Goal: Task Accomplishment & Management: Manage account settings

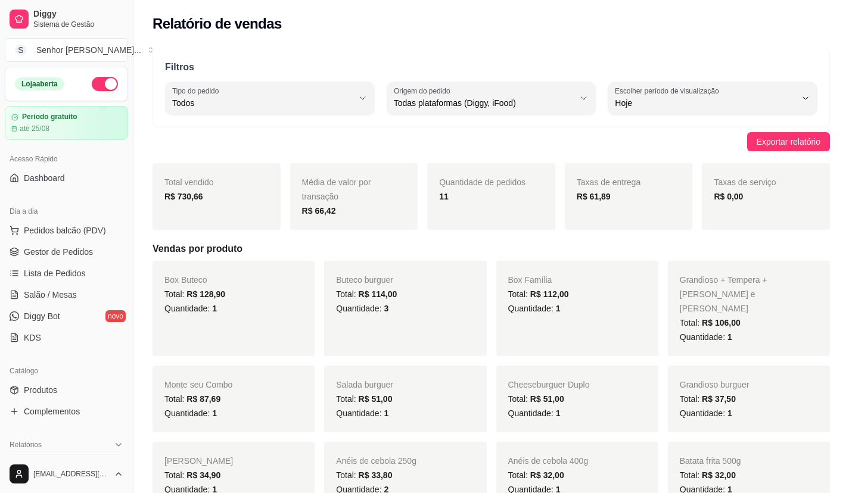
select select "ALL"
select select "0"
click at [82, 247] on span "Gestor de Pedidos" at bounding box center [58, 252] width 69 height 12
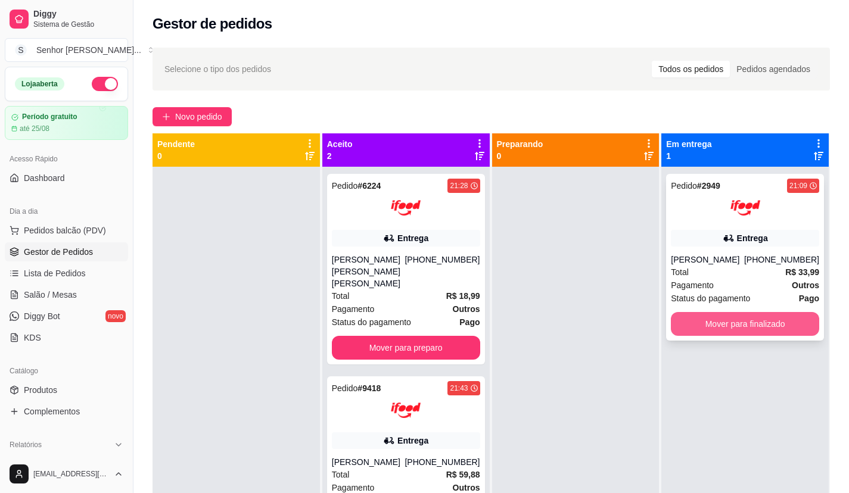
click at [766, 314] on button "Mover para finalizado" at bounding box center [745, 324] width 148 height 24
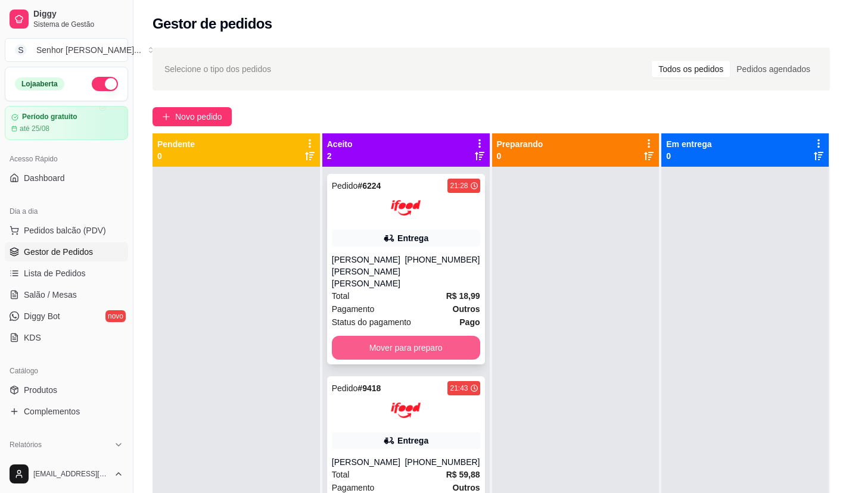
scroll to position [33, 0]
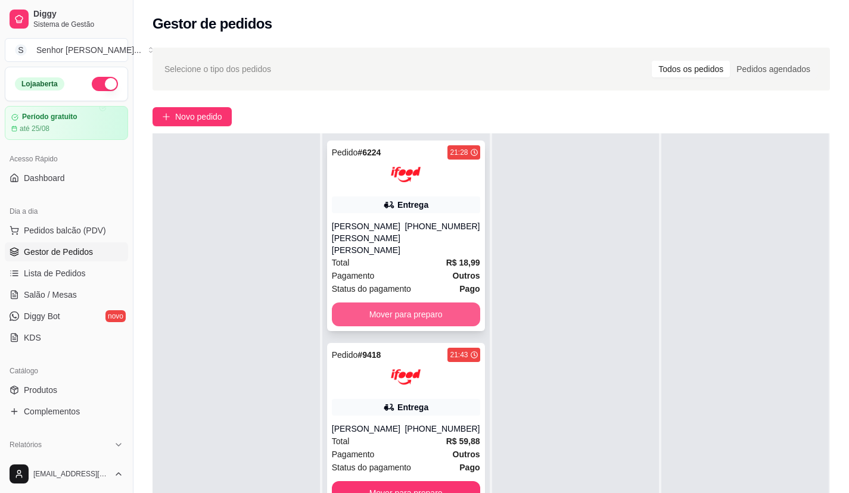
click at [430, 307] on button "Mover para preparo" at bounding box center [406, 315] width 148 height 24
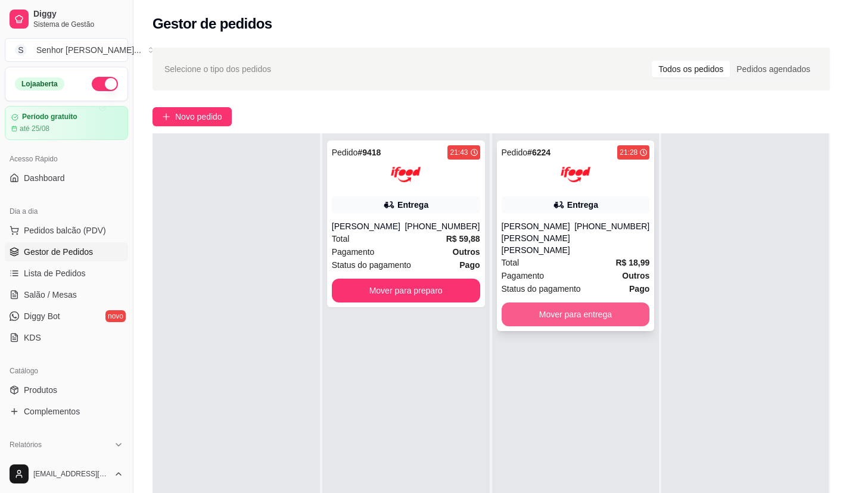
click at [587, 303] on button "Mover para entrega" at bounding box center [576, 315] width 148 height 24
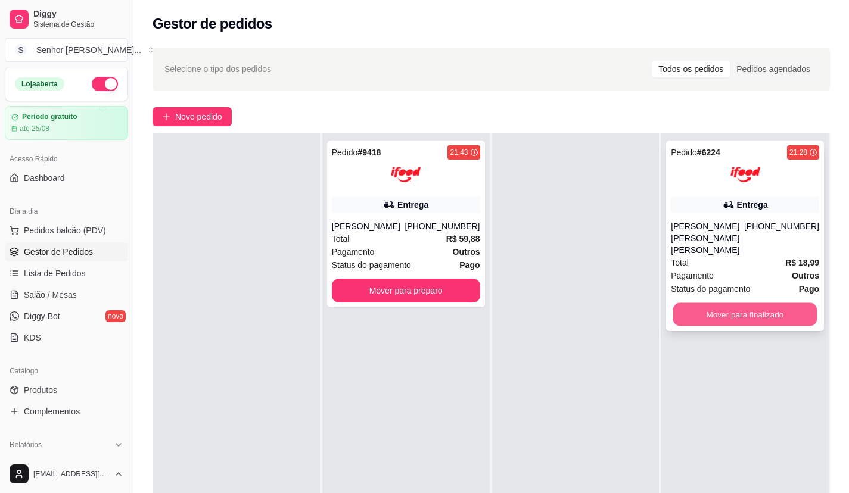
click at [728, 303] on button "Mover para finalizado" at bounding box center [745, 314] width 144 height 23
click at [748, 303] on button "Mover para finalizado" at bounding box center [745, 314] width 144 height 23
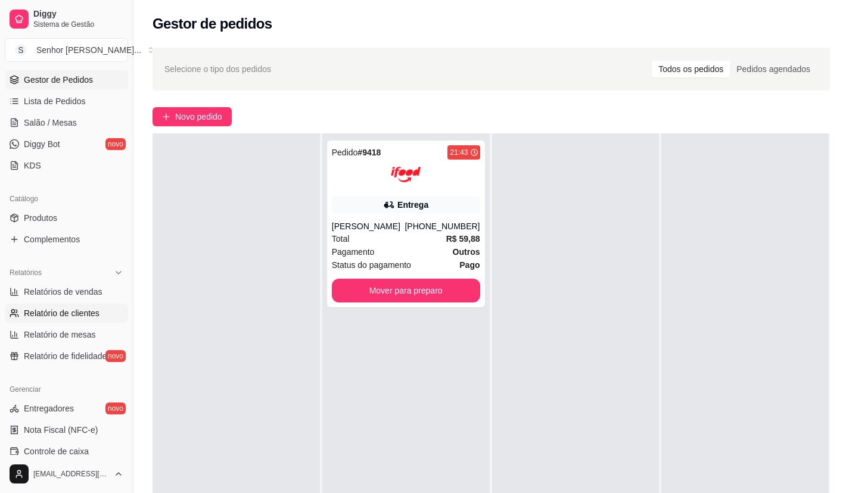
scroll to position [179, 0]
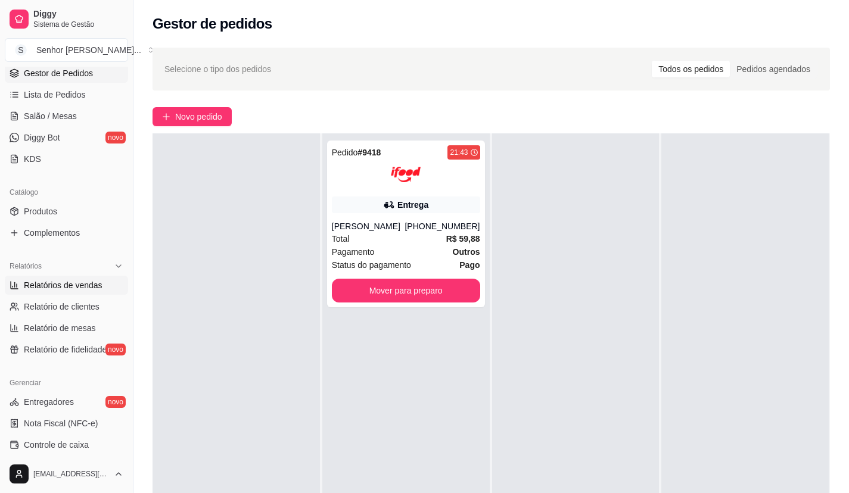
click at [88, 287] on span "Relatórios de vendas" at bounding box center [63, 285] width 79 height 12
select select "ALL"
select select "0"
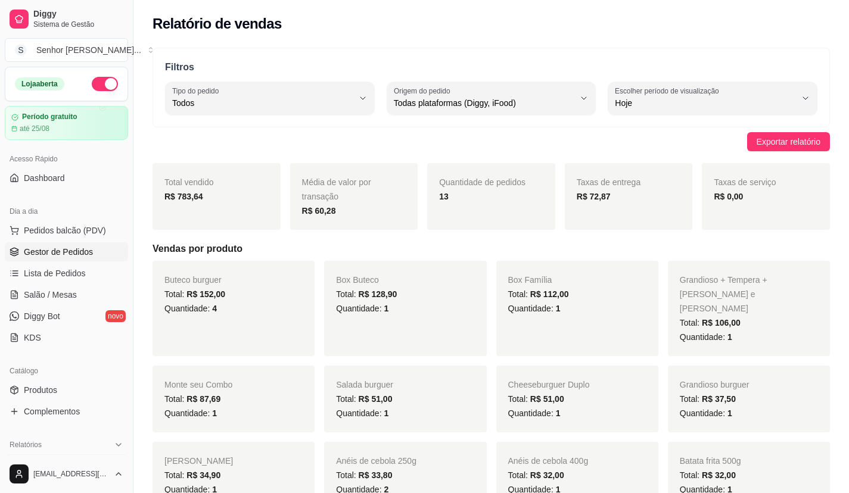
click at [54, 254] on span "Gestor de Pedidos" at bounding box center [58, 252] width 69 height 12
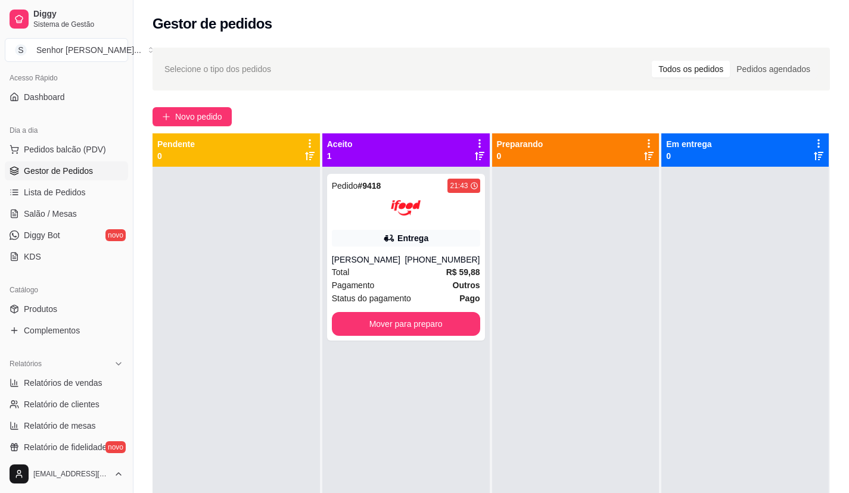
scroll to position [179, 0]
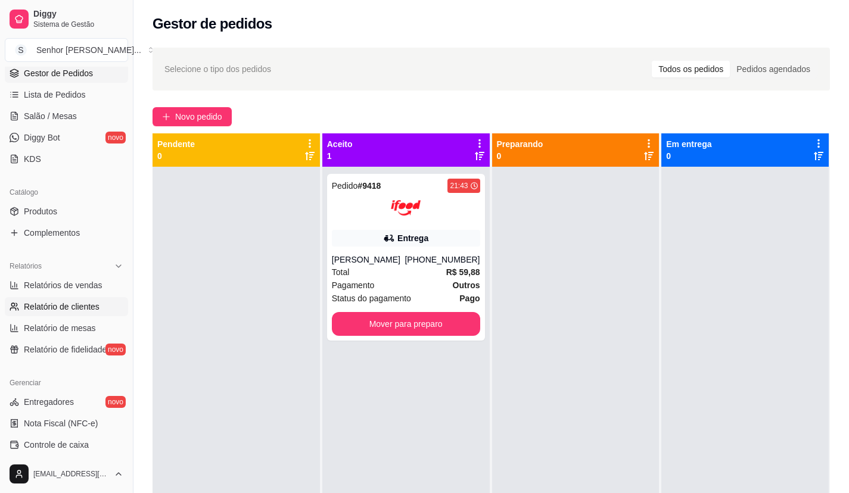
click at [80, 303] on span "Relatório de clientes" at bounding box center [62, 307] width 76 height 12
select select "30"
select select "HIGHEST_TOTAL_SPENT_WITH_ORDERS"
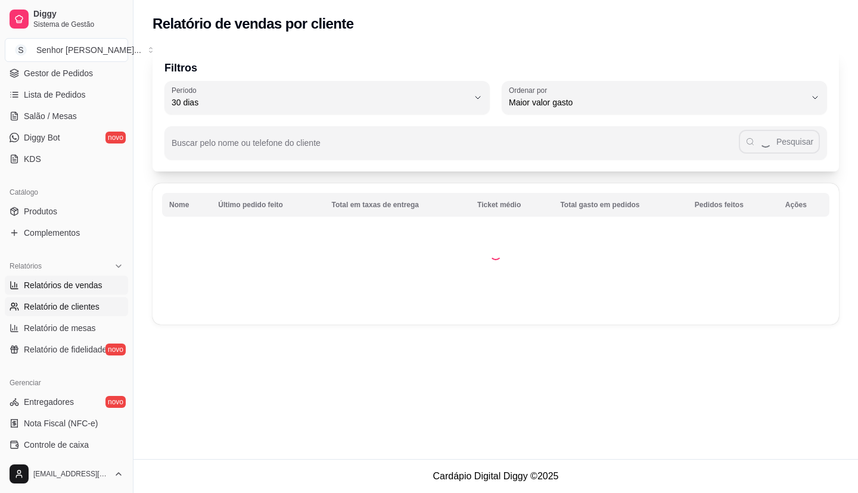
click at [80, 284] on span "Relatórios de vendas" at bounding box center [63, 285] width 79 height 12
select select "ALL"
select select "0"
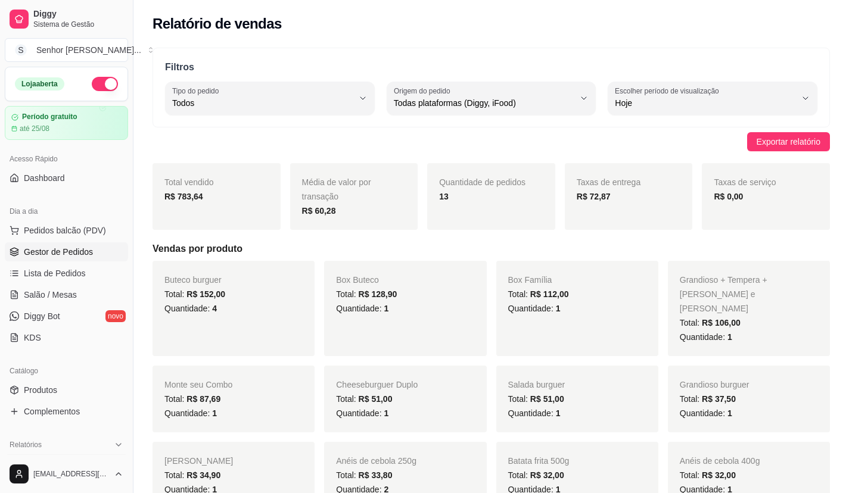
click at [45, 248] on span "Gestor de Pedidos" at bounding box center [58, 252] width 69 height 12
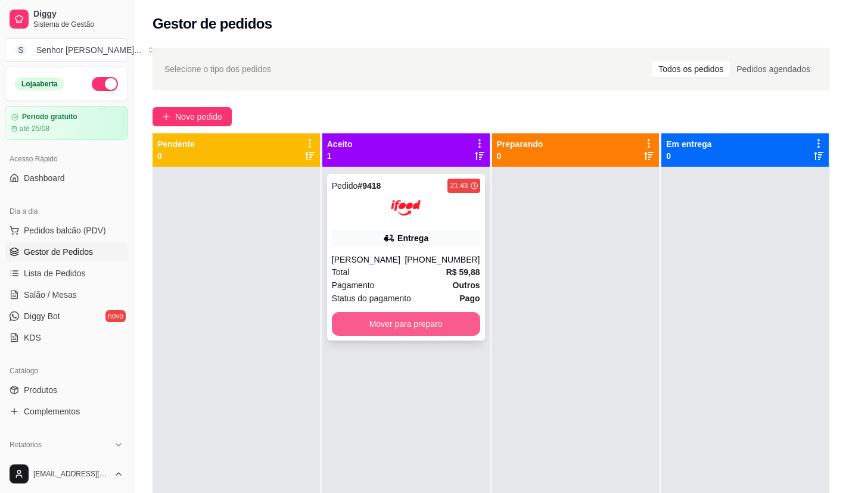
click at [375, 313] on button "Mover para preparo" at bounding box center [406, 324] width 148 height 24
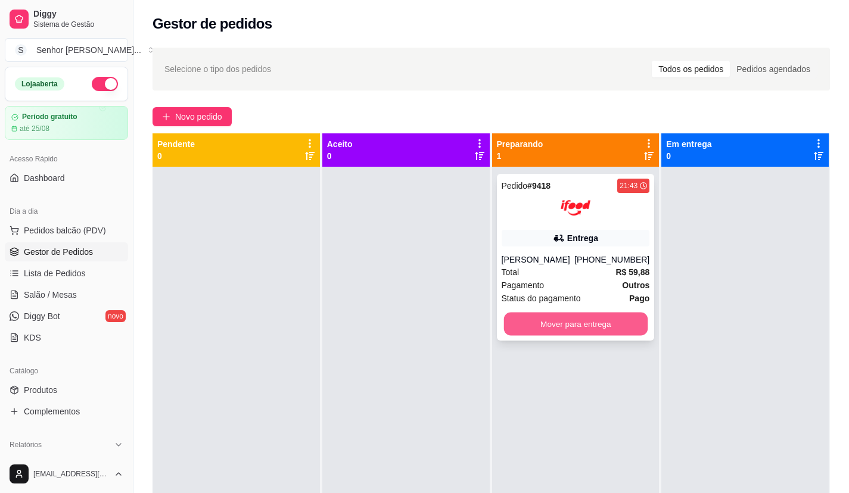
click at [517, 321] on button "Mover para entrega" at bounding box center [576, 324] width 144 height 23
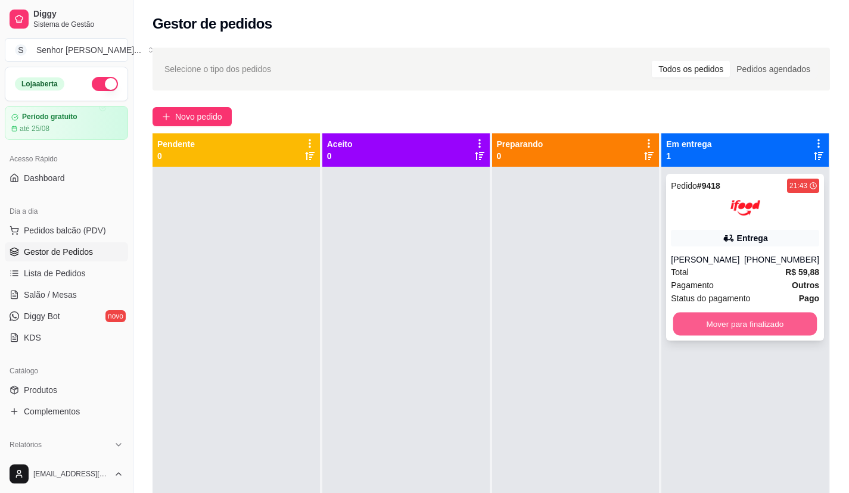
click at [694, 325] on button "Mover para finalizado" at bounding box center [745, 324] width 144 height 23
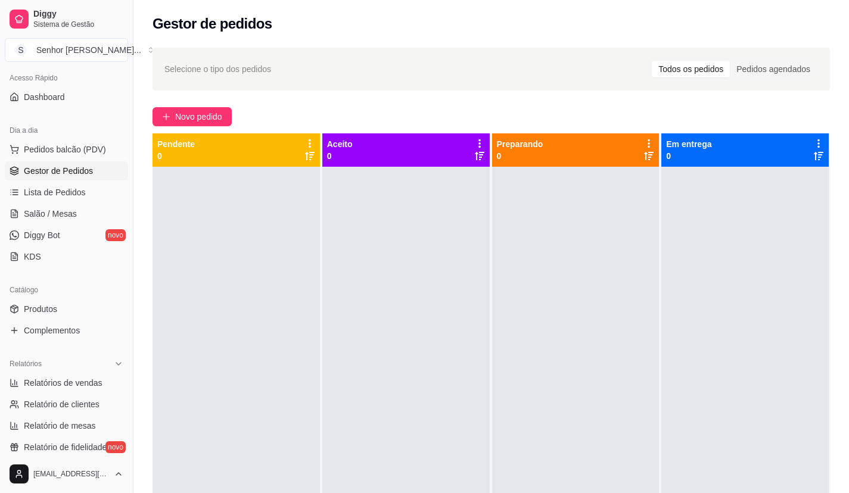
scroll to position [179, 0]
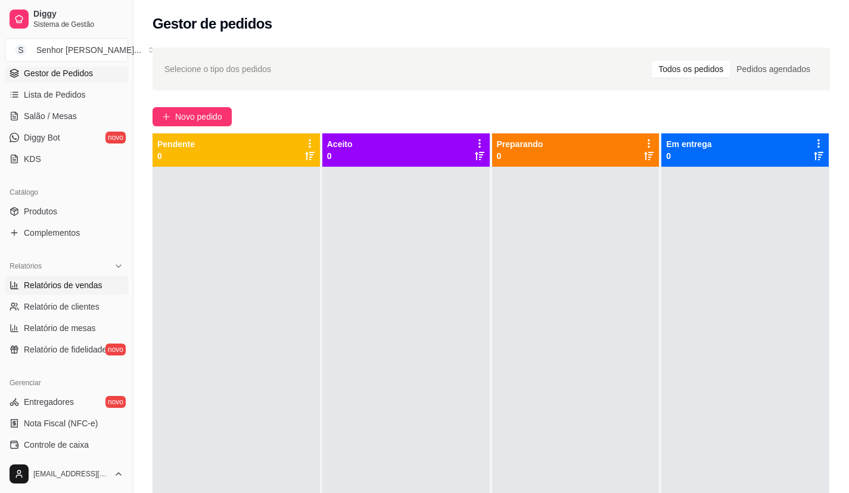
click at [89, 278] on link "Relatórios de vendas" at bounding box center [66, 285] width 123 height 19
select select "ALL"
select select "0"
